Goal: Information Seeking & Learning: Learn about a topic

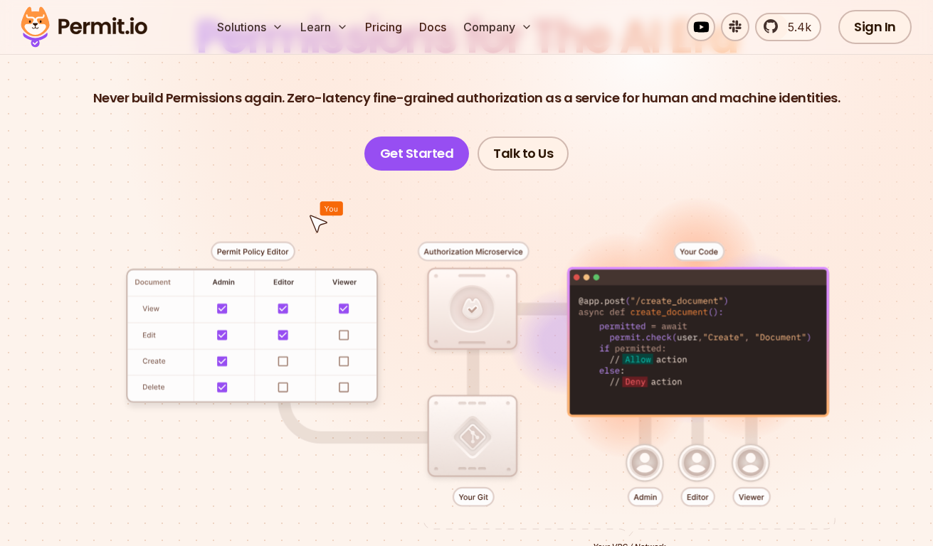
scroll to position [162, 0]
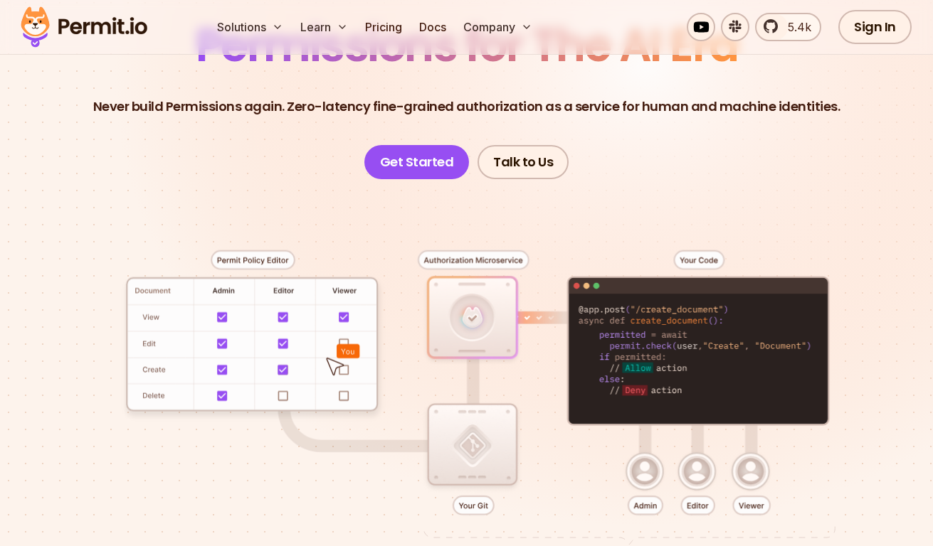
click at [482, 344] on div at bounding box center [466, 403] width 864 height 448
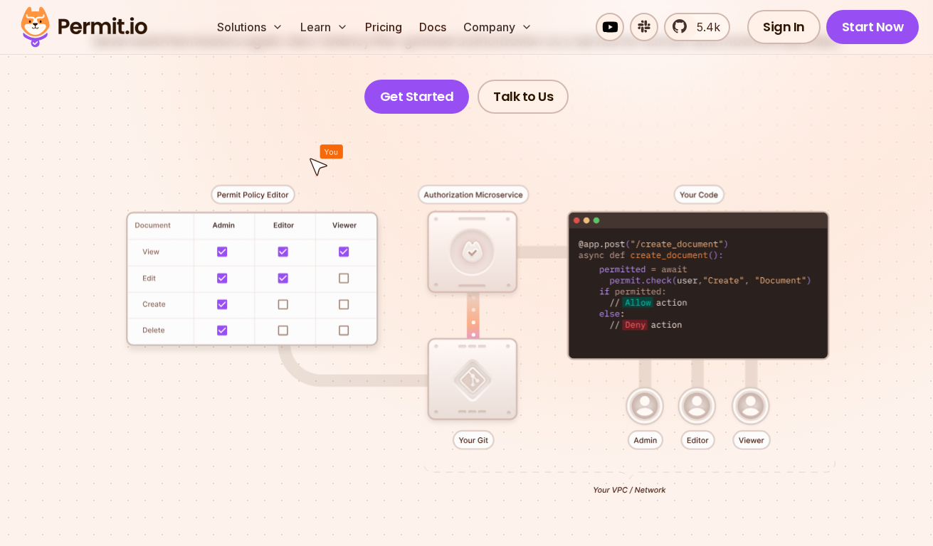
scroll to position [324, 0]
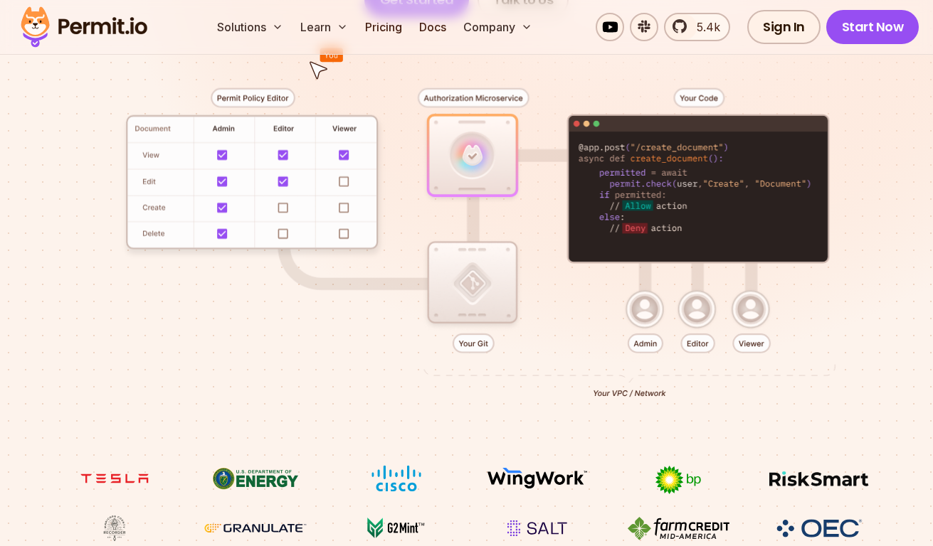
click at [457, 339] on div at bounding box center [466, 241] width 864 height 448
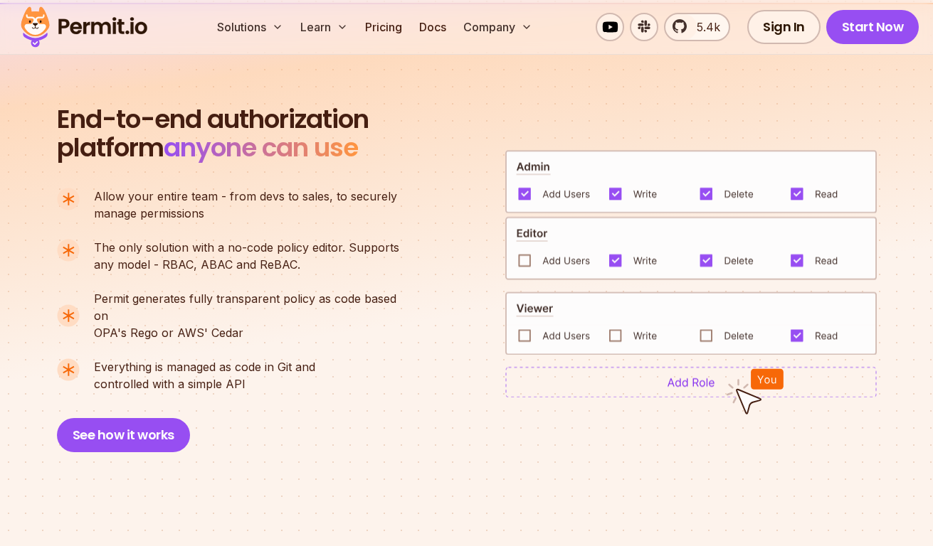
scroll to position [973, 0]
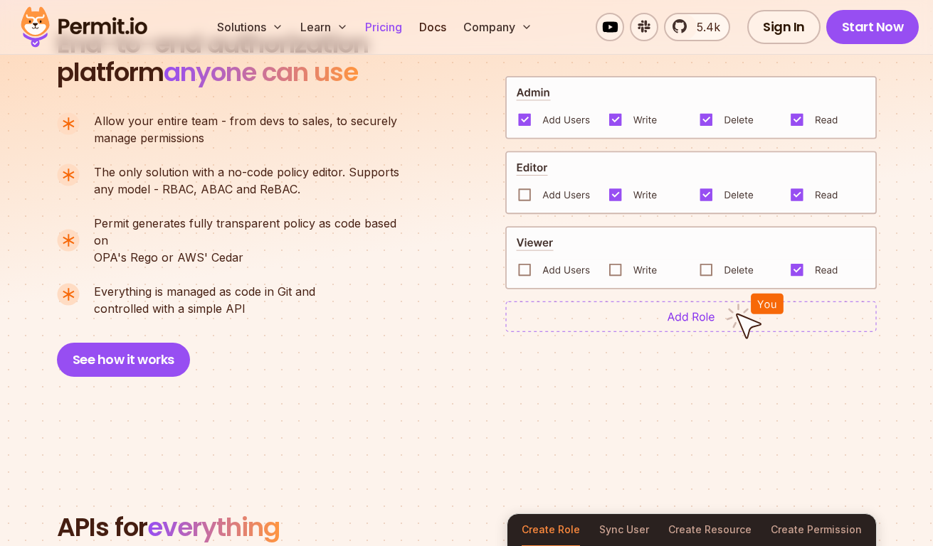
click at [405, 25] on link "Pricing" at bounding box center [383, 27] width 48 height 28
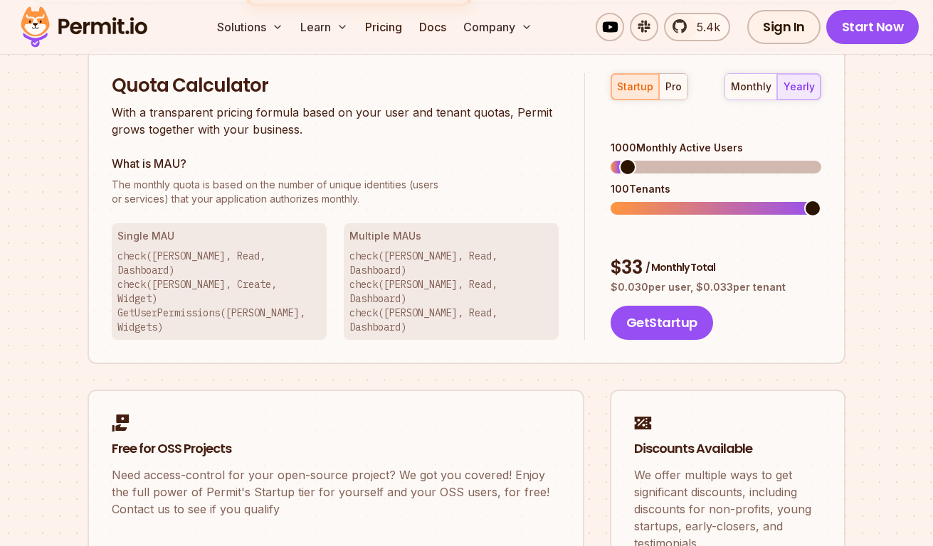
scroll to position [973, 0]
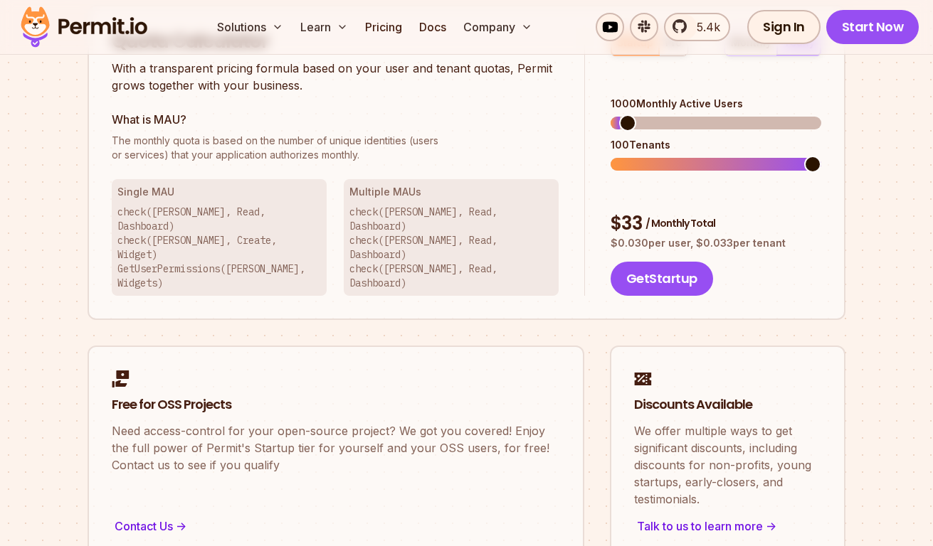
click at [472, 218] on p "check([PERSON_NAME], Read, Dashboard) check([PERSON_NAME], Read, Dashboard) che…" at bounding box center [450, 247] width 203 height 85
click at [437, 227] on p "check([PERSON_NAME], Read, Dashboard) check([PERSON_NAME], Read, Dashboard) che…" at bounding box center [450, 247] width 203 height 85
click at [433, 234] on p "check([PERSON_NAME], Read, Dashboard) check([PERSON_NAME], Read, Dashboard) che…" at bounding box center [450, 247] width 203 height 85
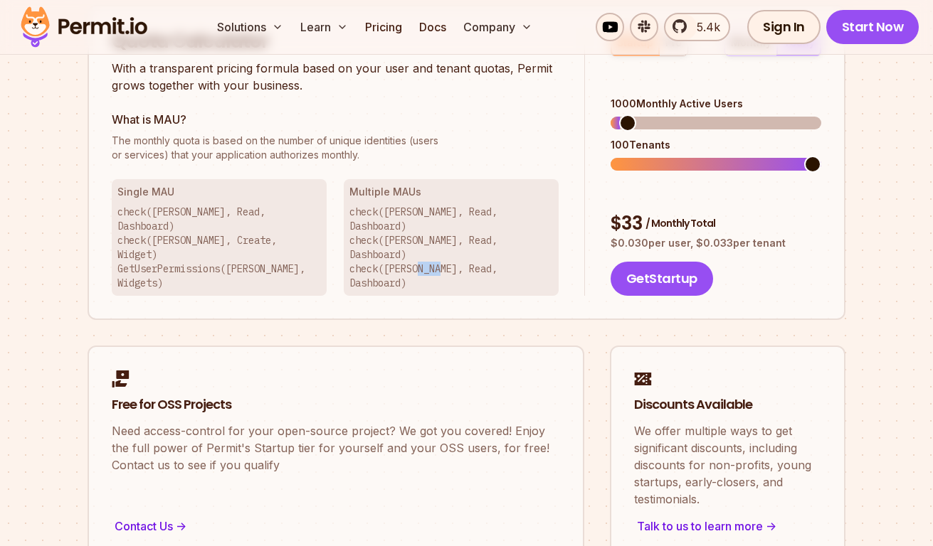
click at [433, 234] on p "check([PERSON_NAME], Read, Dashboard) check([PERSON_NAME], Read, Dashboard) che…" at bounding box center [450, 247] width 203 height 85
click at [418, 218] on p "check([PERSON_NAME], Read, Dashboard) check([PERSON_NAME], Read, Dashboard) che…" at bounding box center [450, 247] width 203 height 85
click at [213, 245] on p "check([PERSON_NAME], Read, Dashboard) check([PERSON_NAME], Create, Widget) GetU…" at bounding box center [218, 247] width 203 height 85
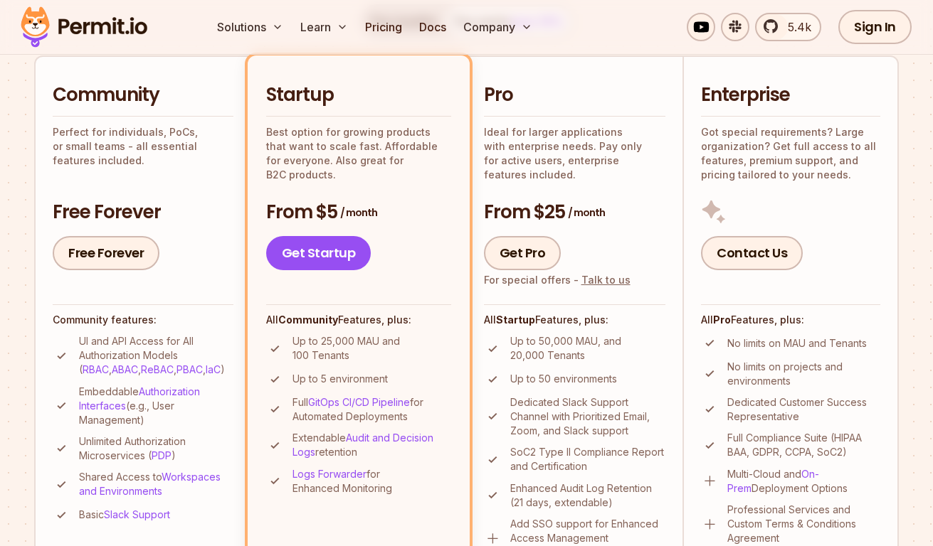
scroll to position [568, 0]
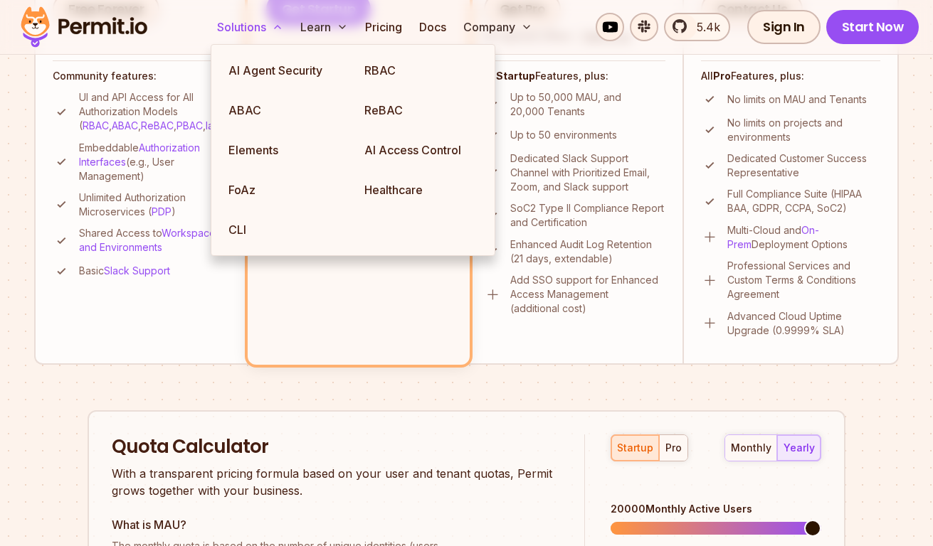
click at [280, 21] on button "Solutions" at bounding box center [250, 27] width 78 height 28
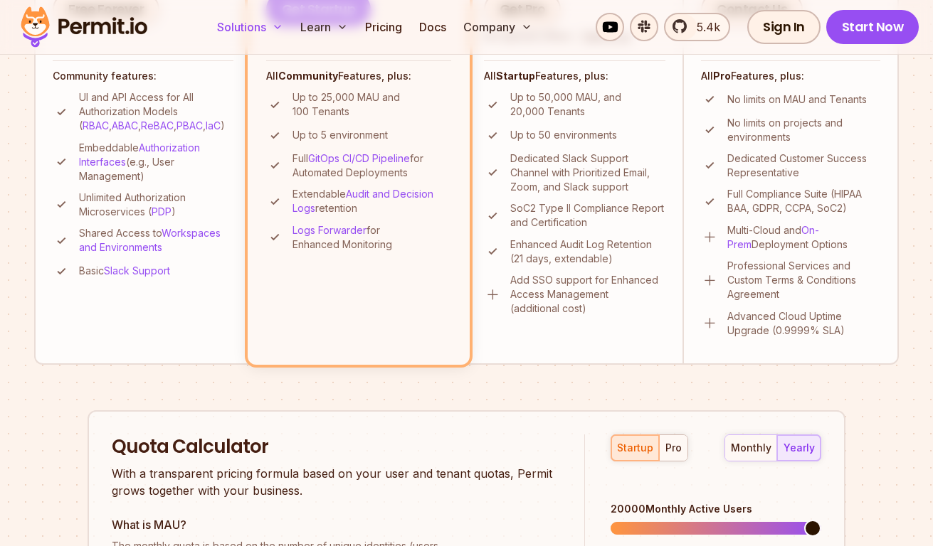
click at [280, 21] on button "Solutions" at bounding box center [250, 27] width 78 height 28
click at [273, 27] on icon at bounding box center [277, 26] width 11 height 11
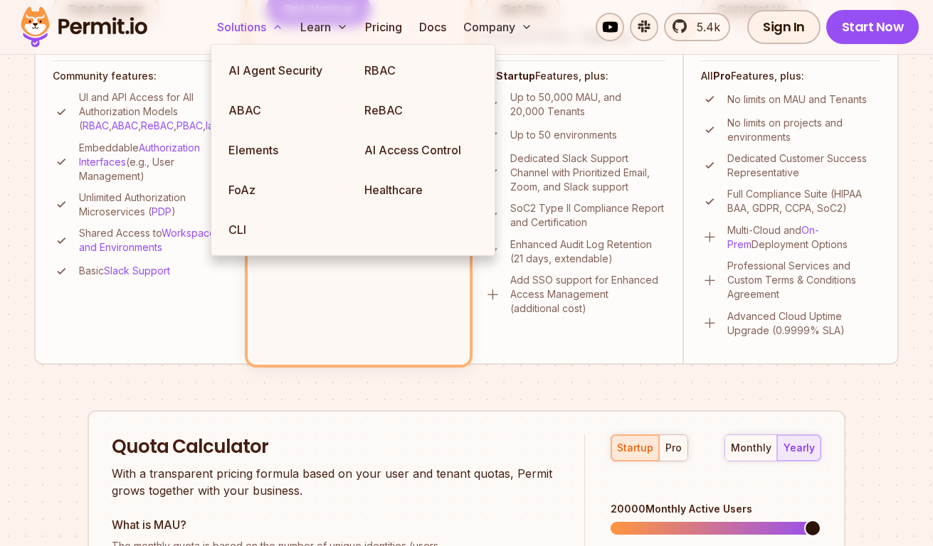
click at [280, 29] on icon at bounding box center [277, 26] width 11 height 11
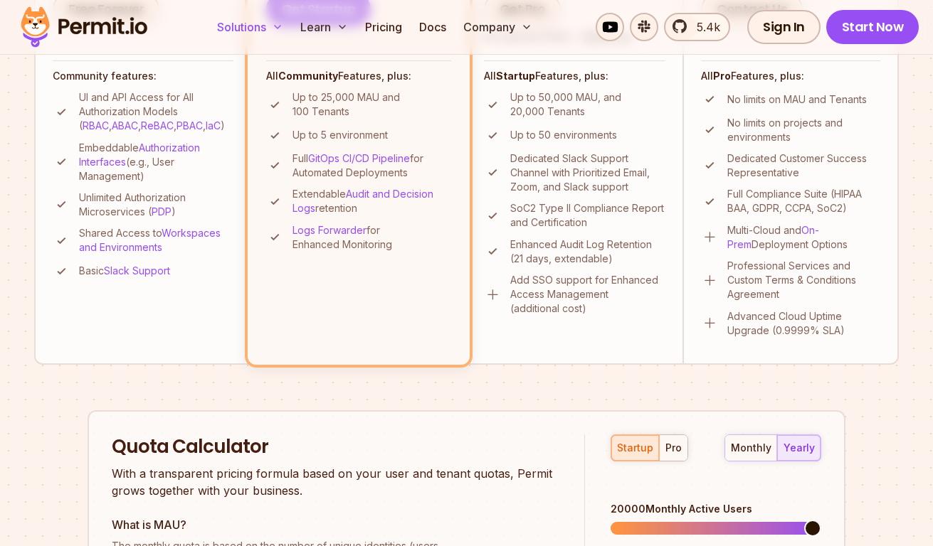
click at [280, 29] on icon at bounding box center [277, 26] width 11 height 11
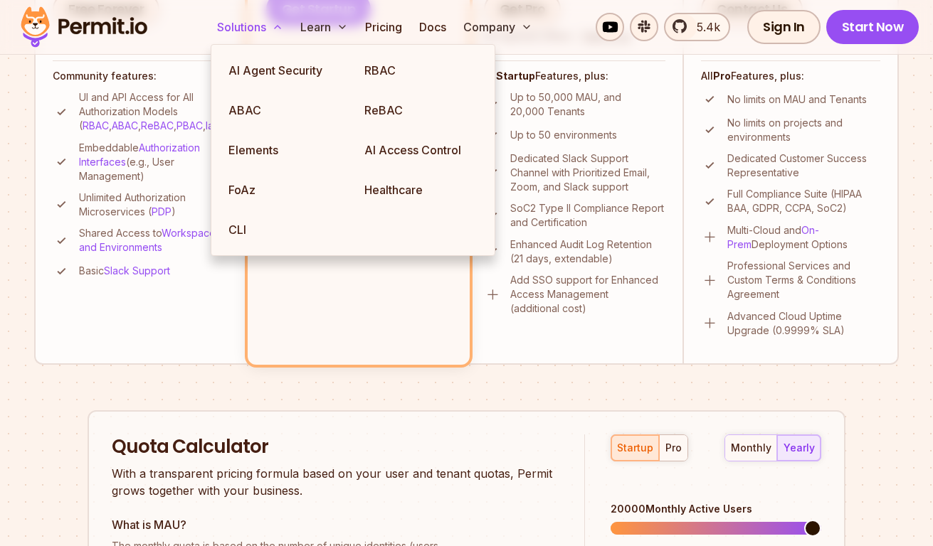
click at [266, 24] on button "Solutions" at bounding box center [250, 27] width 78 height 28
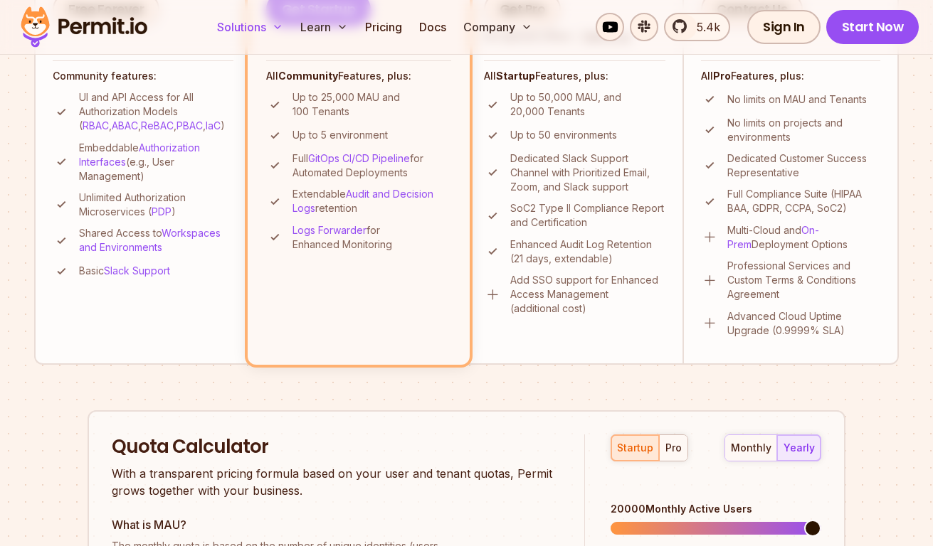
click at [266, 24] on button "Solutions" at bounding box center [250, 27] width 78 height 28
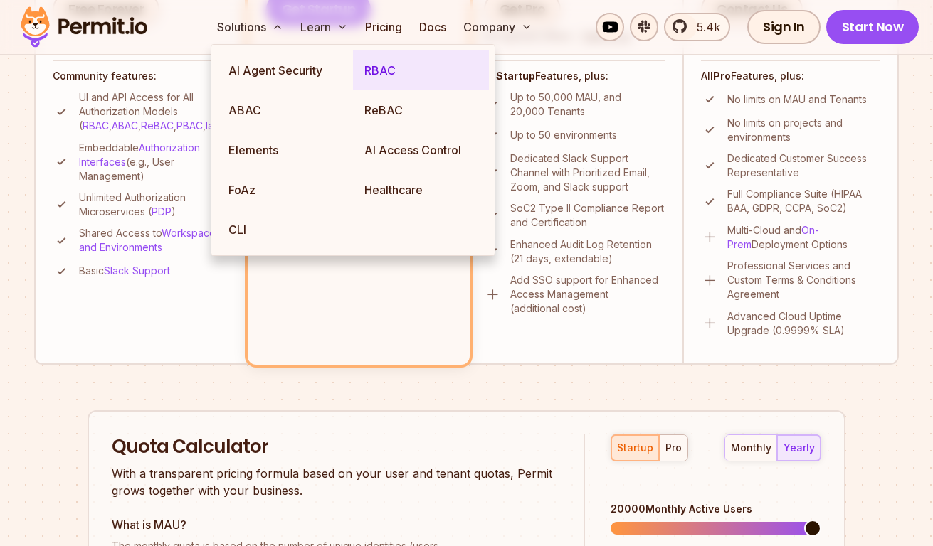
click at [383, 80] on link "RBAC" at bounding box center [421, 71] width 136 height 40
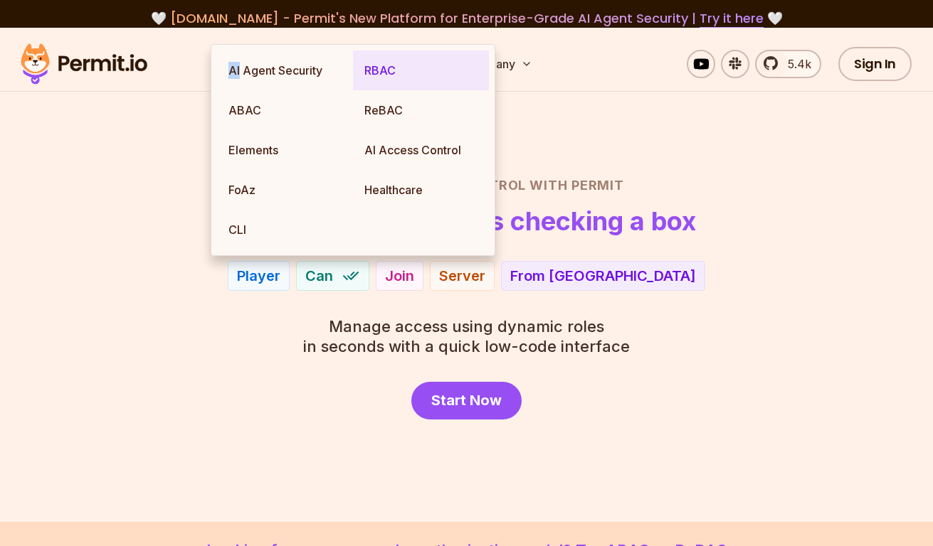
click at [383, 80] on div "AI Agent Security RBAC ABAC ReBAC Elements AI Access Control FoAz Healthcare CLI" at bounding box center [353, 148] width 285 height 215
click at [532, 327] on span "Manage access using dynamic roles" at bounding box center [466, 327] width 327 height 20
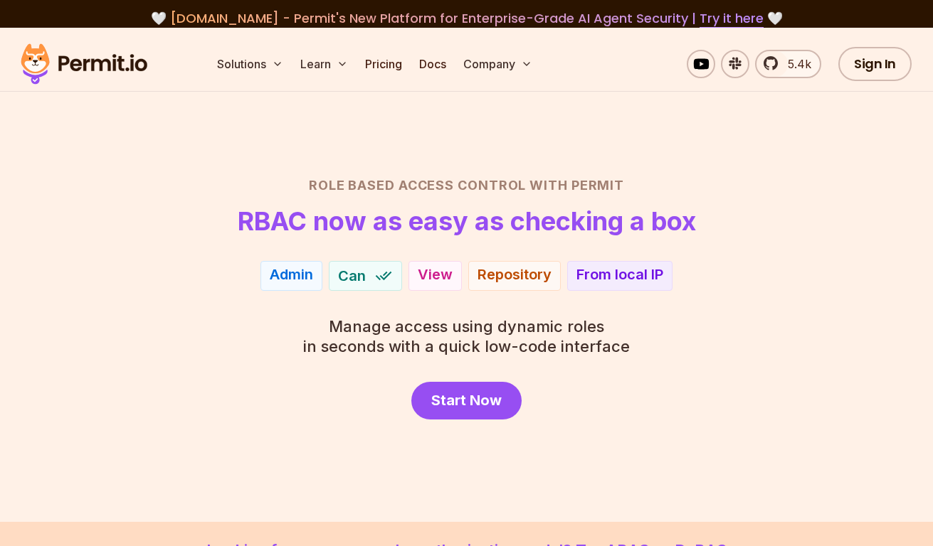
click at [457, 277] on div "Join View" at bounding box center [434, 276] width 53 height 30
click at [544, 322] on span "Manage access using dynamic roles" at bounding box center [466, 327] width 327 height 20
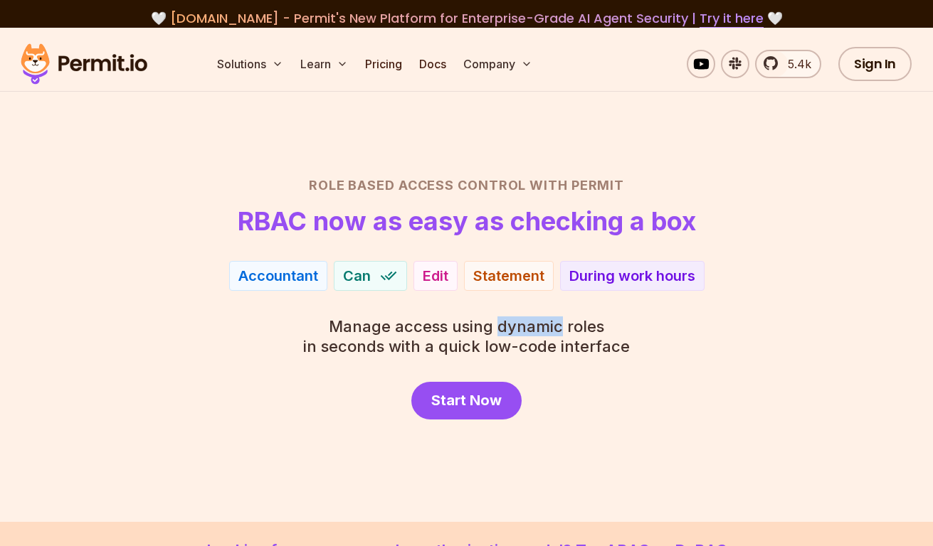
click at [544, 322] on span "Manage access using dynamic roles" at bounding box center [466, 327] width 327 height 20
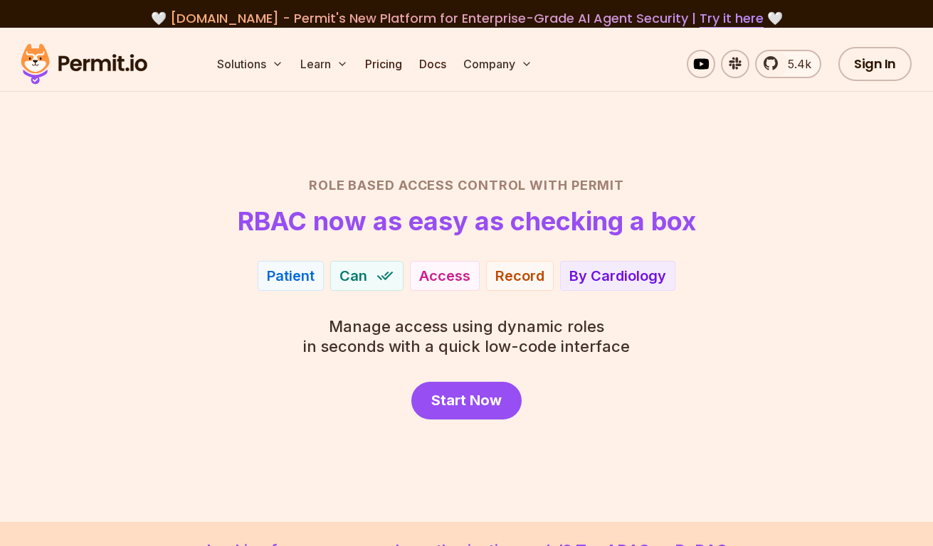
click at [529, 324] on span "Manage access using dynamic roles" at bounding box center [466, 327] width 327 height 20
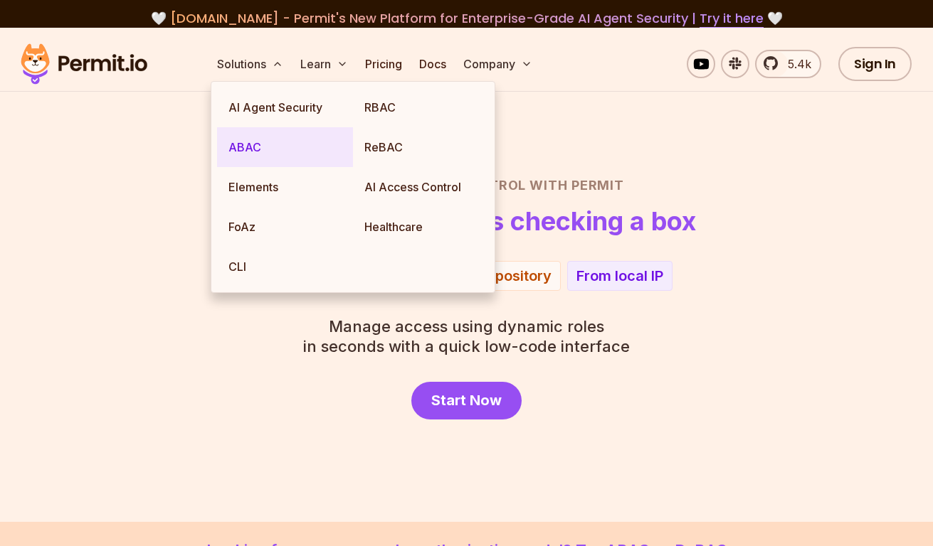
click at [278, 138] on link "ABAC" at bounding box center [285, 147] width 136 height 40
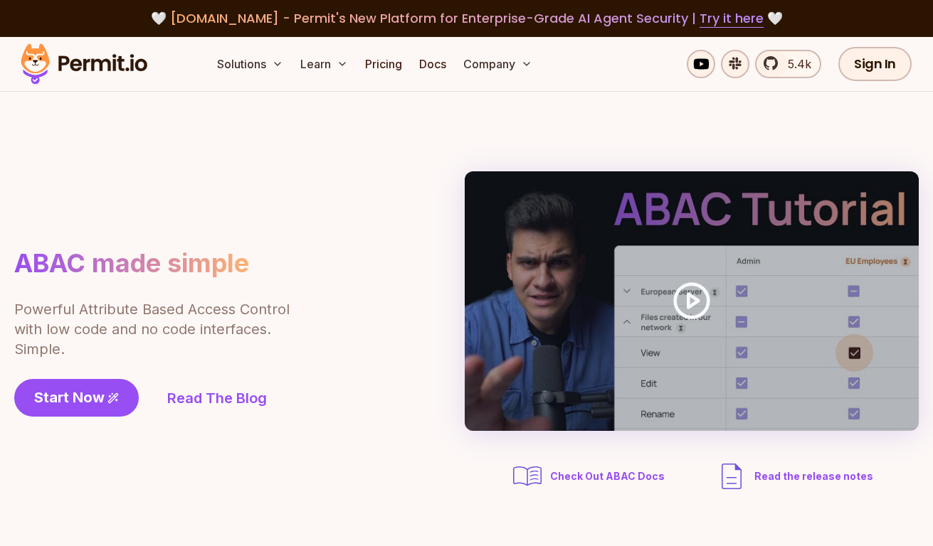
click at [234, 331] on p "Powerful Attribute Based Access Control with low code and no code interfaces. S…" at bounding box center [152, 329] width 277 height 60
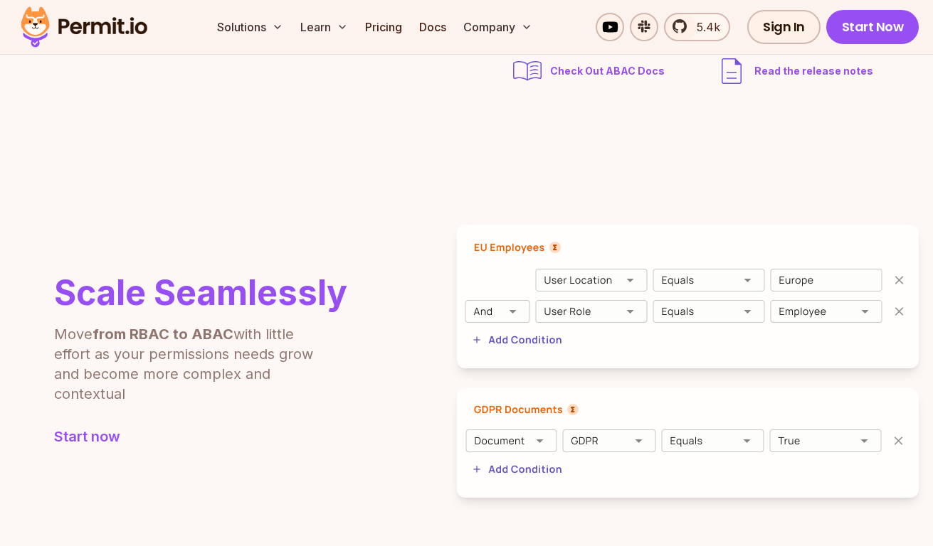
click at [559, 292] on img at bounding box center [688, 297] width 462 height 144
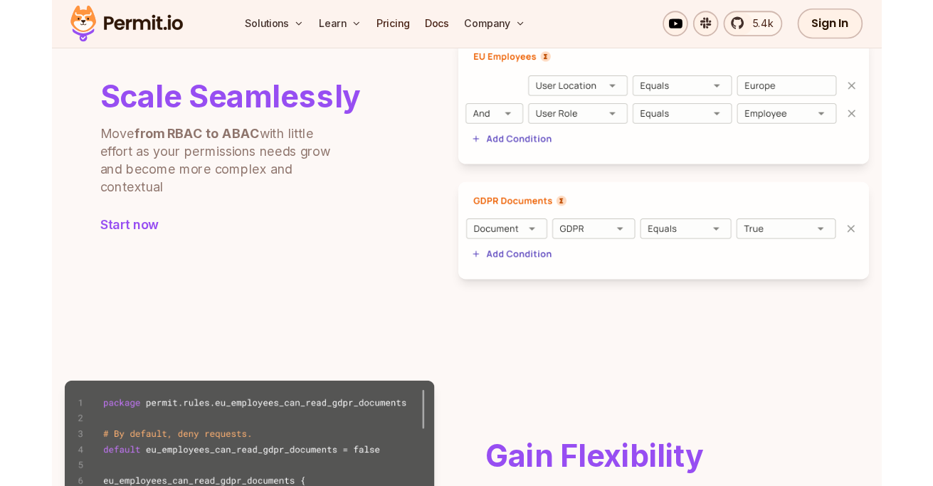
scroll to position [163, 0]
